Goal: Task Accomplishment & Management: Use online tool/utility

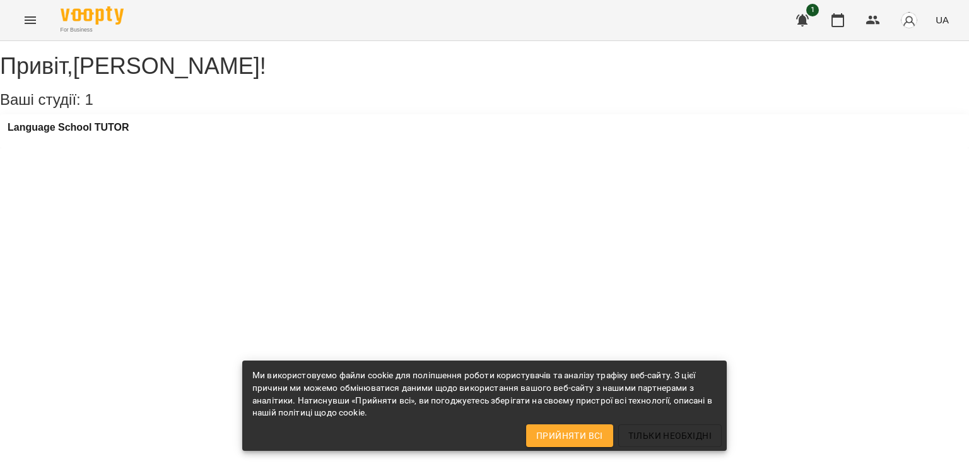
click at [27, 18] on icon "Menu" at bounding box center [30, 20] width 15 height 15
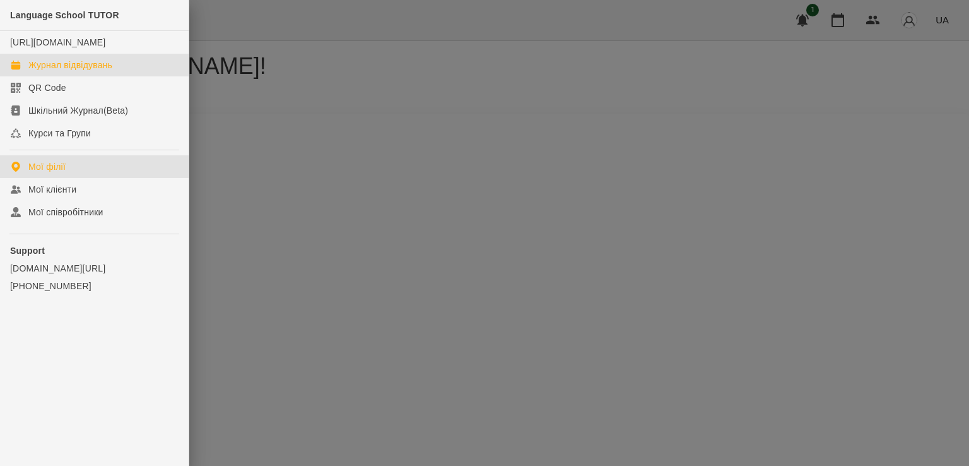
click at [79, 62] on div "Журнал відвідувань" at bounding box center [70, 65] width 84 height 13
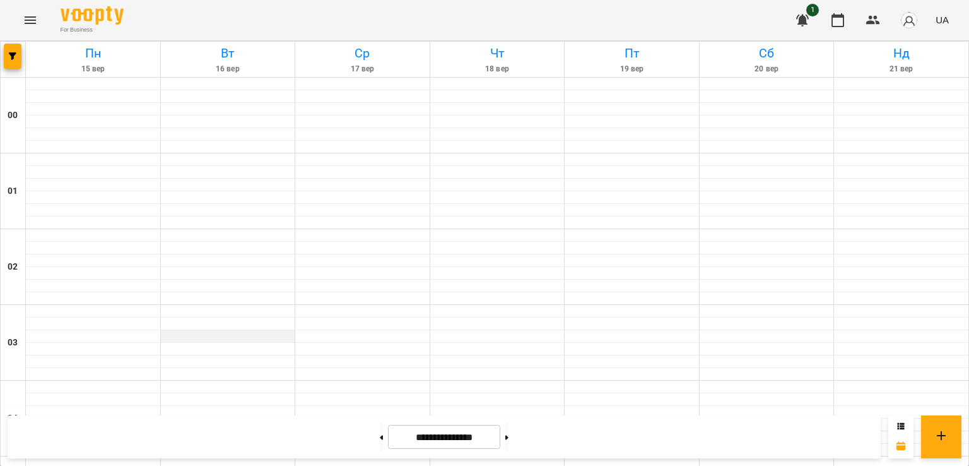
scroll to position [1325, 0]
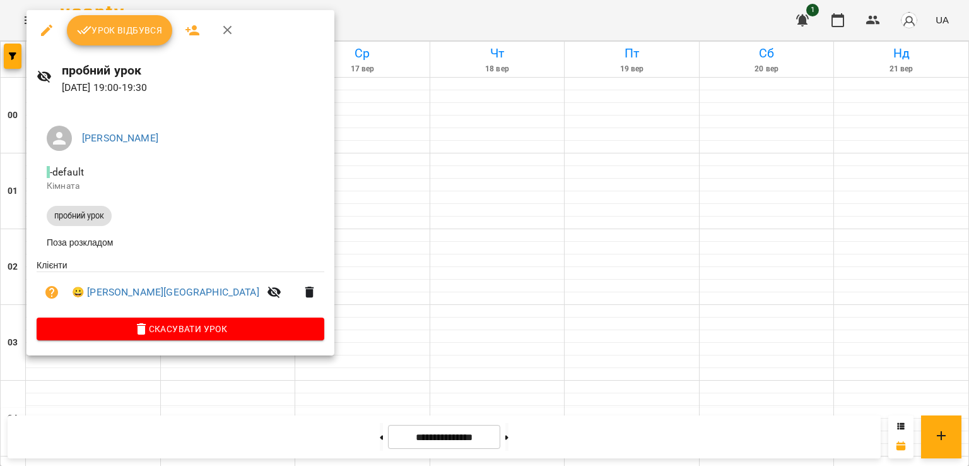
click at [265, 389] on div at bounding box center [484, 233] width 969 height 466
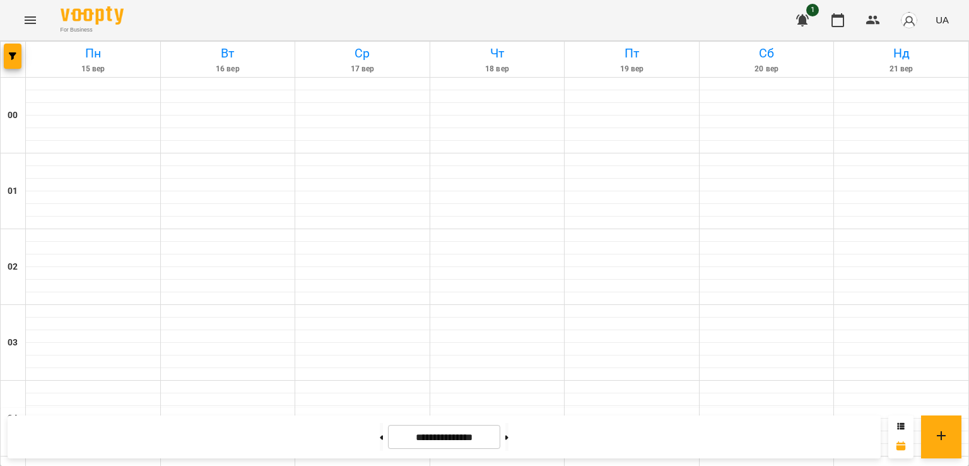
scroll to position [1410, 0]
